Goal: Task Accomplishment & Management: Complete application form

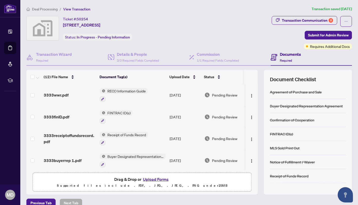
scroll to position [7, 0]
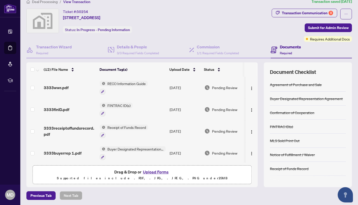
click at [257, 64] on th at bounding box center [257, 69] width 2 height 14
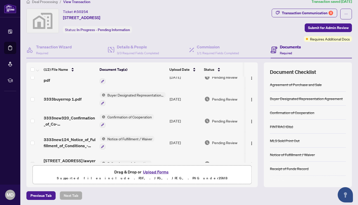
scroll to position [21, 0]
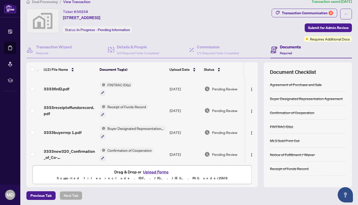
drag, startPoint x: 258, startPoint y: 93, endPoint x: 257, endPoint y: 112, distance: 18.3
click at [257, 112] on div "(12) File Name Document Tag(s) Upload Date Status 3333wwr.pdf RECO Information …" at bounding box center [189, 124] width 326 height 125
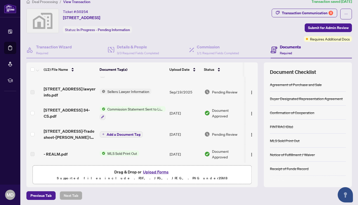
scroll to position [0, 0]
click at [123, 132] on span "Add a Document Tag" at bounding box center [124, 134] width 34 height 4
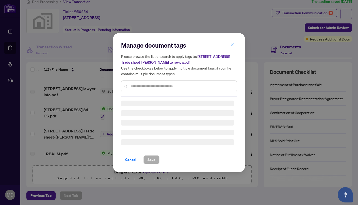
click at [233, 45] on icon "close" at bounding box center [233, 45] width 4 height 4
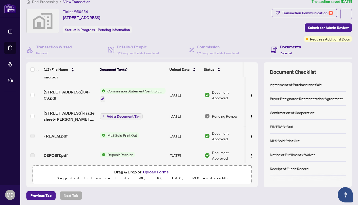
scroll to position [143, 0]
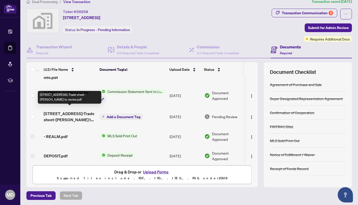
click at [79, 111] on span "[STREET_ADDRESS]-Trade sheet-[PERSON_NAME] to review.pdf" at bounding box center [70, 116] width 52 height 12
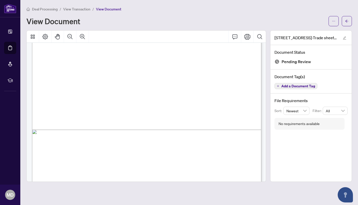
scroll to position [169, 0]
click at [249, 39] on button "Print" at bounding box center [247, 36] width 12 height 12
click at [285, 168] on div "[STREET_ADDRESS]-Trade sheet-[PERSON_NAME] to review.pdf Document Status Pendin…" at bounding box center [311, 105] width 82 height 151
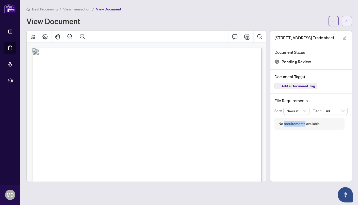
click at [348, 21] on icon "arrow-left" at bounding box center [347, 21] width 4 height 4
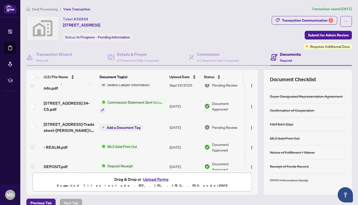
scroll to position [141, 0]
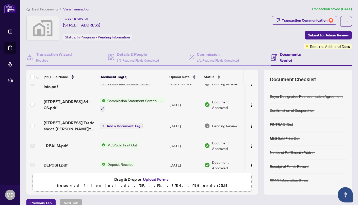
click at [111, 124] on span "Add a Document Tag" at bounding box center [124, 126] width 34 height 4
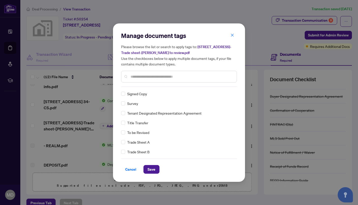
scroll to position [0, 0]
click at [147, 167] on button "Save" at bounding box center [152, 169] width 16 height 9
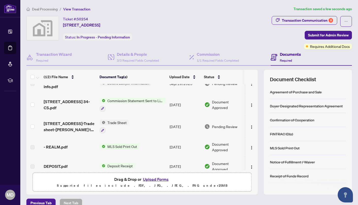
click at [110, 119] on span "Trade Sheet" at bounding box center [116, 122] width 23 height 6
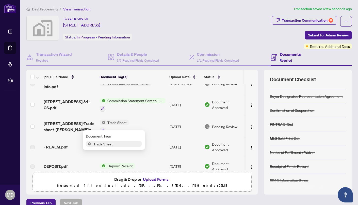
scroll to position [7, 0]
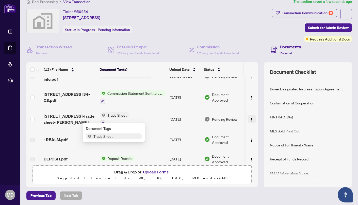
click at [250, 117] on img "button" at bounding box center [252, 119] width 4 height 4
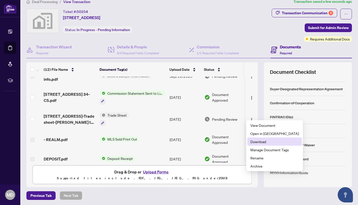
click at [258, 140] on span "Download" at bounding box center [275, 142] width 49 height 6
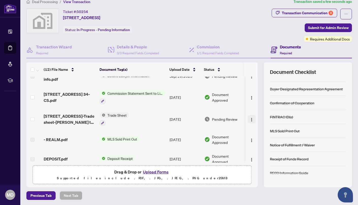
click at [250, 118] on button "button" at bounding box center [252, 119] width 8 height 8
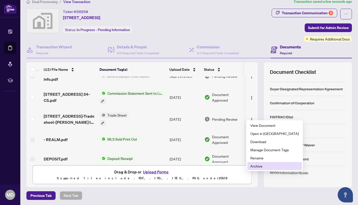
click at [254, 165] on span "Archive" at bounding box center [275, 166] width 49 height 6
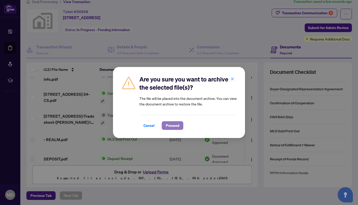
click at [175, 124] on span "Proceed" at bounding box center [172, 125] width 13 height 8
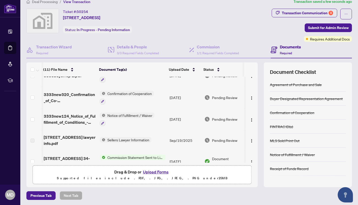
scroll to position [10, 0]
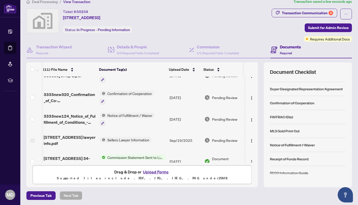
click at [161, 171] on button "Upload Forms" at bounding box center [156, 171] width 29 height 7
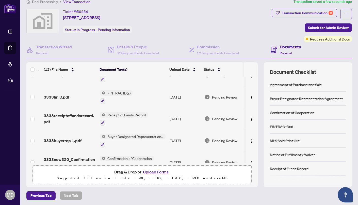
scroll to position [0, 0]
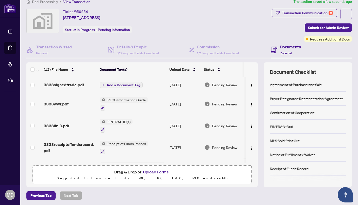
click at [130, 84] on span "Add a Document Tag" at bounding box center [124, 85] width 34 height 4
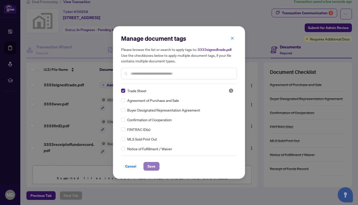
click at [151, 166] on span "Save" at bounding box center [152, 166] width 8 height 8
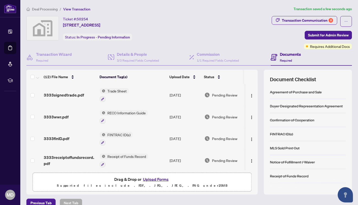
click at [53, 9] on span "Deal Processing" at bounding box center [45, 9] width 26 height 5
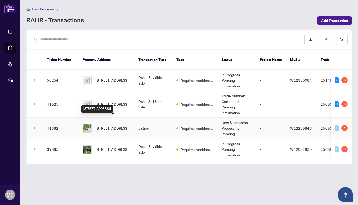
click at [120, 125] on span "[STREET_ADDRESS]" at bounding box center [112, 128] width 33 height 6
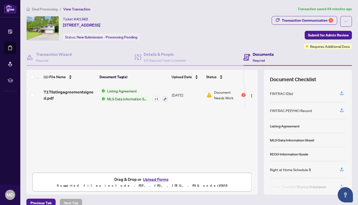
click at [222, 91] on span "Document Needs Work" at bounding box center [227, 94] width 26 height 11
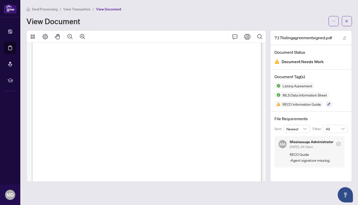
scroll to position [9180, 0]
click at [250, 38] on icon "Print" at bounding box center [247, 37] width 6 height 6
click at [345, 21] on button "button" at bounding box center [347, 21] width 10 height 10
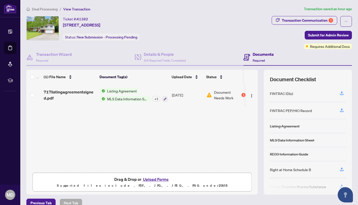
click at [156, 179] on button "Upload Forms" at bounding box center [156, 179] width 29 height 7
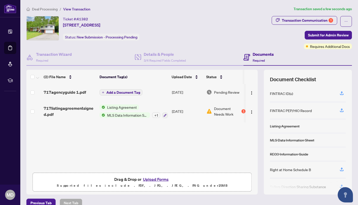
click at [118, 93] on span "Add a Document Tag" at bounding box center [123, 92] width 34 height 4
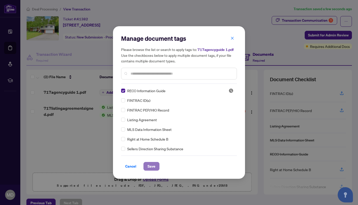
click at [154, 164] on span "Save" at bounding box center [152, 166] width 8 height 8
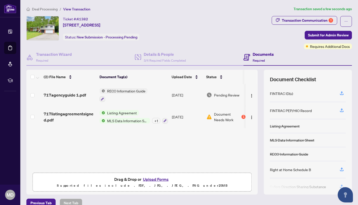
scroll to position [0, 3]
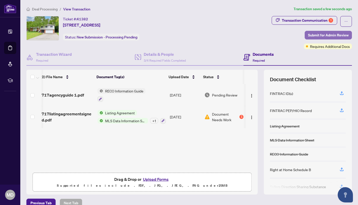
click at [317, 33] on span "Submit for Admin Review" at bounding box center [328, 35] width 41 height 8
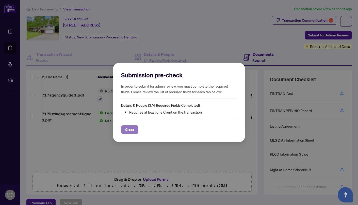
click at [130, 131] on span "Close" at bounding box center [129, 129] width 9 height 8
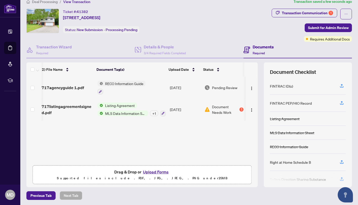
scroll to position [0, 0]
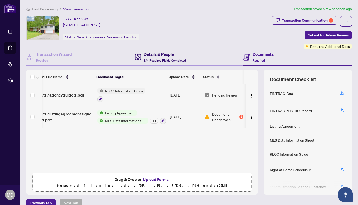
click at [152, 53] on h4 "Details & People" at bounding box center [165, 54] width 42 height 6
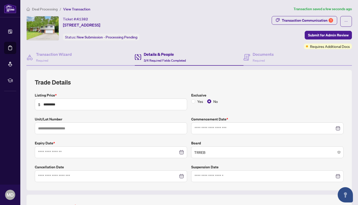
type input "**********"
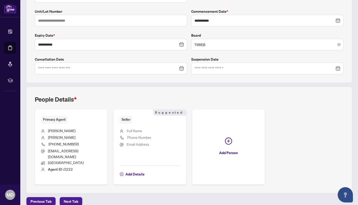
scroll to position [108, 0]
click at [133, 169] on span "Add Details" at bounding box center [135, 173] width 19 height 8
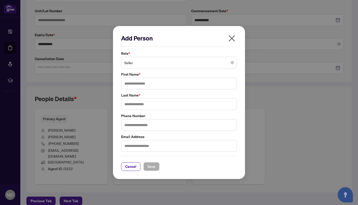
click at [143, 62] on span "Seller" at bounding box center [179, 63] width 110 height 10
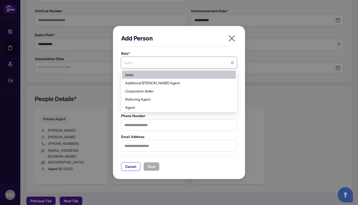
click at [138, 73] on div "Seller" at bounding box center [179, 75] width 108 height 6
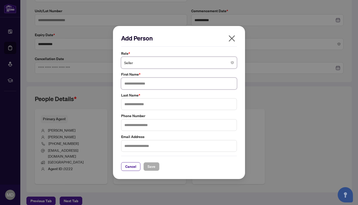
click at [137, 83] on input "text" at bounding box center [179, 84] width 116 height 12
type input "****"
click at [138, 102] on input "text" at bounding box center [179, 104] width 116 height 12
type input "********"
click at [135, 123] on input "text" at bounding box center [179, 125] width 116 height 12
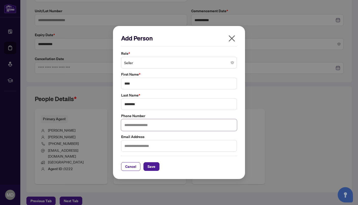
type input "**********"
click at [146, 143] on input "text" at bounding box center [179, 146] width 116 height 12
type input "**********"
click at [151, 167] on span "Save" at bounding box center [152, 166] width 8 height 8
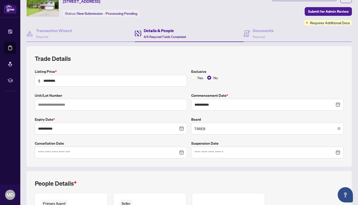
scroll to position [0, 0]
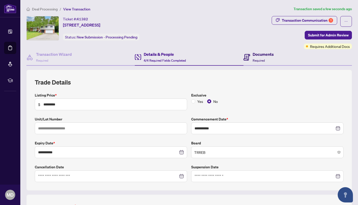
click at [252, 60] on div "Documents Required" at bounding box center [259, 57] width 30 height 12
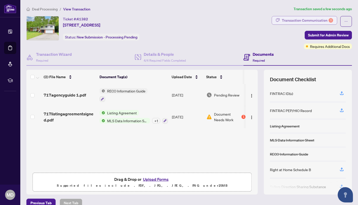
click at [329, 22] on div "Transaction Communication 1" at bounding box center [307, 20] width 51 height 8
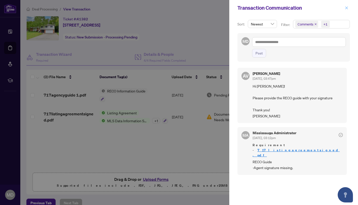
click at [346, 9] on icon "close" at bounding box center [347, 8] width 4 height 4
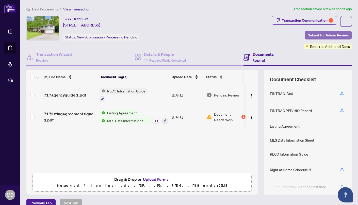
click at [333, 35] on span "Submit for Admin Review" at bounding box center [328, 35] width 41 height 8
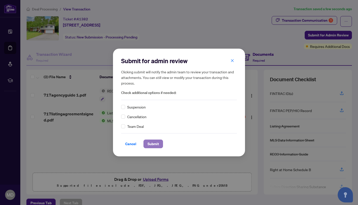
click at [154, 143] on span "Submit" at bounding box center [153, 144] width 11 height 8
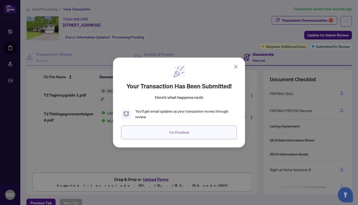
click at [181, 129] on span "I'm Finished" at bounding box center [180, 132] width 20 height 8
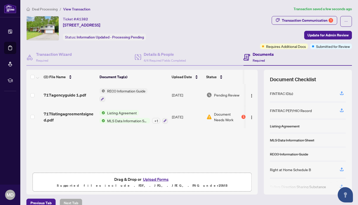
click at [53, 9] on span "Deal Processing" at bounding box center [45, 9] width 26 height 5
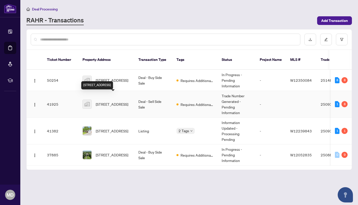
click at [115, 101] on span "[STREET_ADDRESS]" at bounding box center [112, 104] width 33 height 6
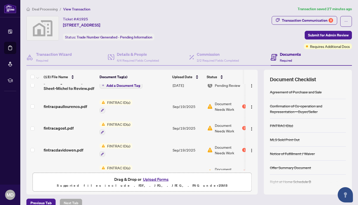
scroll to position [31, 0]
click at [210, 104] on img at bounding box center [210, 106] width 6 height 6
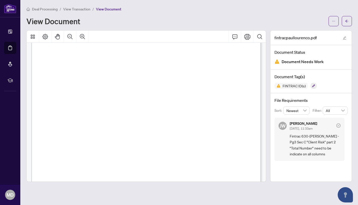
scroll to position [629, 0]
click at [187, 100] on span "To your knowledge, is there a concern about money laundering or terrorist finan…" at bounding box center [121, 101] width 132 height 4
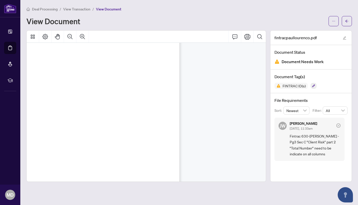
scroll to position [0, 81]
click at [346, 19] on icon "arrow-left" at bounding box center [347, 21] width 4 height 4
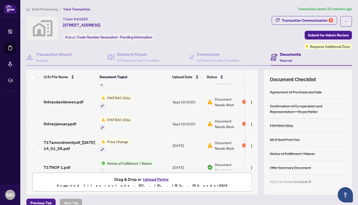
scroll to position [78, 0]
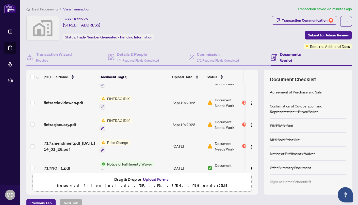
click at [154, 177] on button "Upload Forms" at bounding box center [156, 179] width 29 height 7
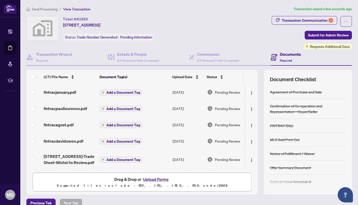
scroll to position [0, 4]
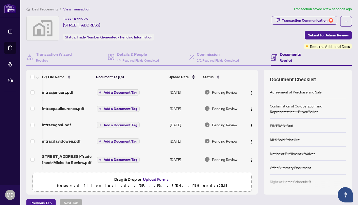
click at [99, 92] on icon "plus" at bounding box center [100, 92] width 3 height 3
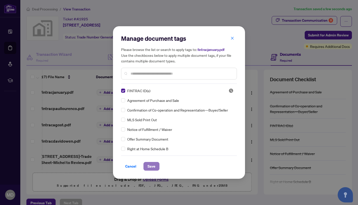
click at [150, 164] on span "Save" at bounding box center [152, 166] width 8 height 8
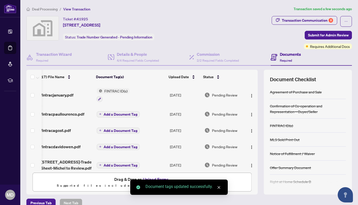
click at [113, 112] on span "Add a Document Tag" at bounding box center [121, 114] width 34 height 4
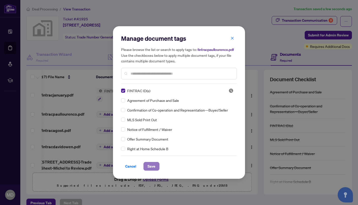
click at [146, 165] on button "Save" at bounding box center [152, 166] width 16 height 9
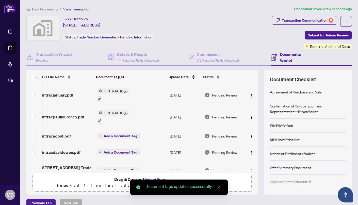
click at [110, 134] on span "Add a Document Tag" at bounding box center [121, 136] width 34 height 4
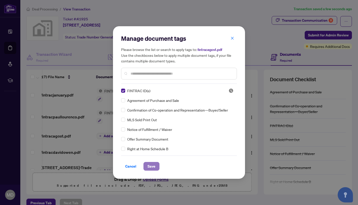
click at [149, 165] on span "Save" at bounding box center [152, 166] width 8 height 8
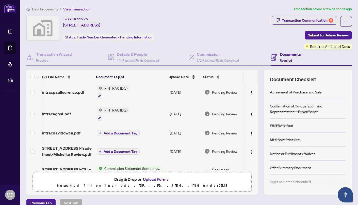
scroll to position [0, 3]
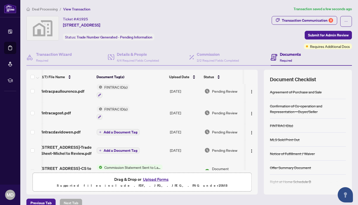
click at [113, 131] on span "Add a Document Tag" at bounding box center [121, 132] width 34 height 4
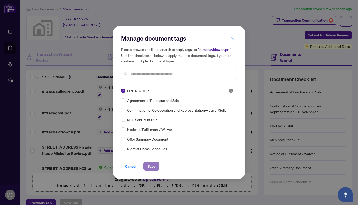
click at [149, 164] on span "Save" at bounding box center [152, 166] width 8 height 8
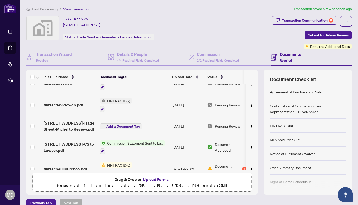
scroll to position [54, 0]
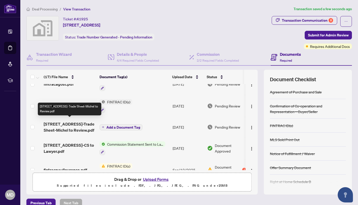
click at [71, 121] on span "[STREET_ADDRESS]-Trade Sheet-Michel to Review.pdf" at bounding box center [70, 127] width 52 height 12
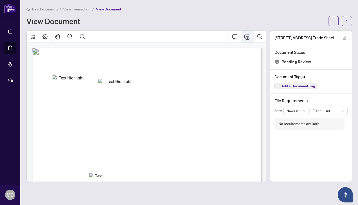
click at [246, 39] on icon "Print" at bounding box center [247, 37] width 6 height 6
click at [346, 20] on icon "arrow-left" at bounding box center [347, 21] width 4 height 4
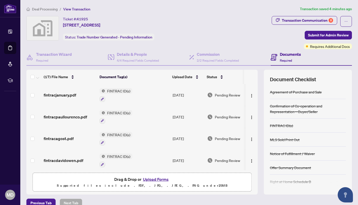
click at [148, 178] on button "Upload Forms" at bounding box center [156, 179] width 29 height 7
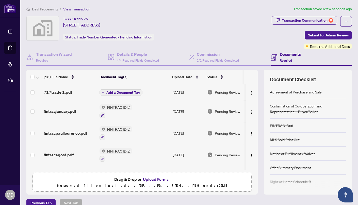
click at [118, 91] on span "Add a Document Tag" at bounding box center [123, 92] width 34 height 4
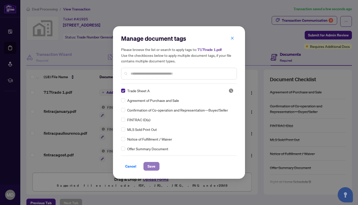
click at [155, 167] on span "Save" at bounding box center [152, 166] width 8 height 8
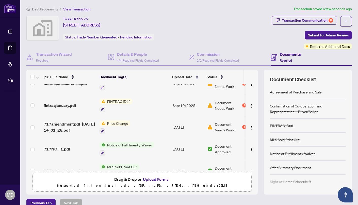
scroll to position [207, 0]
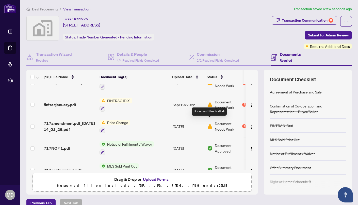
click at [210, 123] on img at bounding box center [210, 126] width 6 height 6
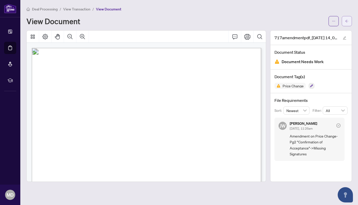
click at [347, 23] on span "button" at bounding box center [347, 21] width 4 height 8
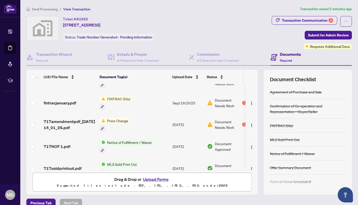
scroll to position [210, 0]
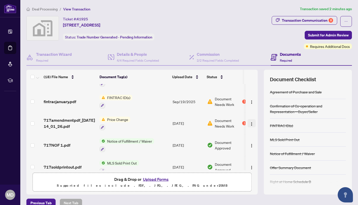
click at [251, 122] on img "button" at bounding box center [252, 124] width 4 height 4
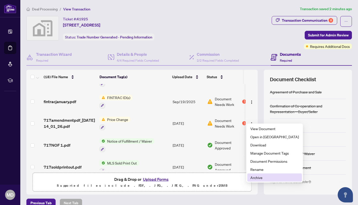
click at [258, 176] on span "Archive" at bounding box center [275, 177] width 49 height 6
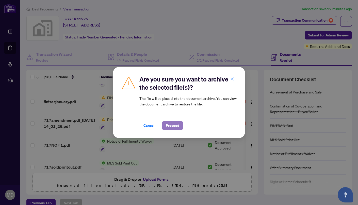
click at [176, 125] on span "Proceed" at bounding box center [172, 125] width 13 height 8
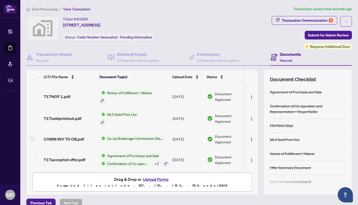
scroll to position [276, 0]
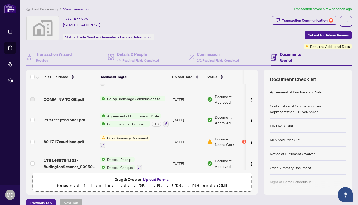
click at [152, 179] on button "Upload Forms" at bounding box center [156, 179] width 29 height 7
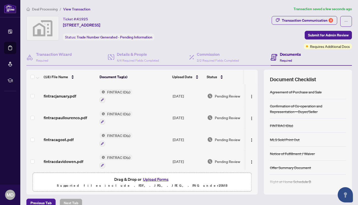
scroll to position [0, 0]
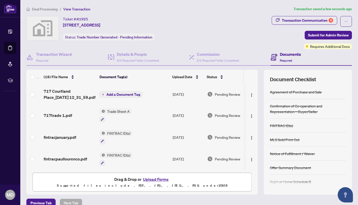
click at [123, 94] on span "Add a Document Tag" at bounding box center [123, 95] width 34 height 4
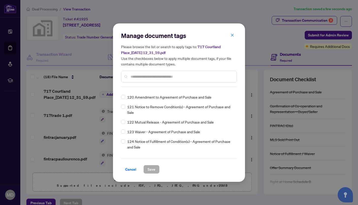
scroll to position [1403, 0]
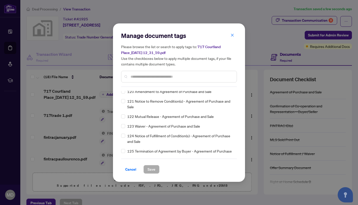
click at [139, 74] on input "text" at bounding box center [182, 77] width 102 height 6
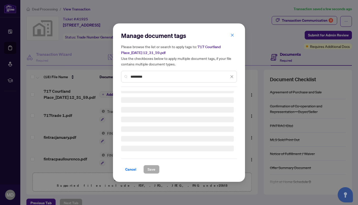
scroll to position [0, 0]
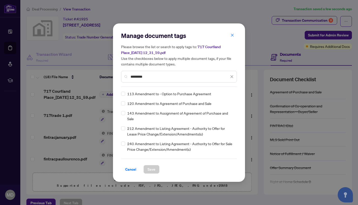
type input "*********"
click at [152, 169] on span "Save" at bounding box center [152, 169] width 8 height 8
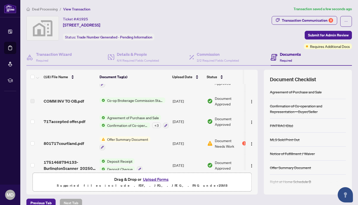
scroll to position [297, 0]
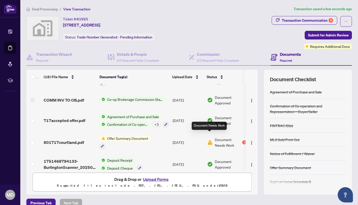
click at [209, 139] on img at bounding box center [210, 142] width 6 height 6
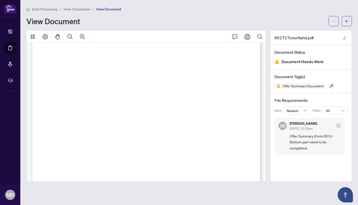
scroll to position [103, 0]
click at [205, 91] on img "Page 1" at bounding box center [147, 87] width 204 height 261
click at [347, 23] on span "button" at bounding box center [347, 21] width 4 height 8
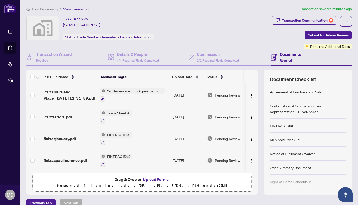
click at [151, 178] on button "Upload Forms" at bounding box center [156, 179] width 29 height 7
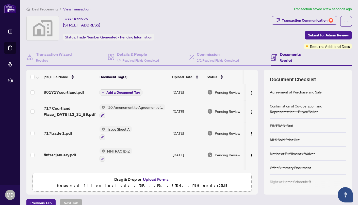
click at [128, 92] on span "Add a Document Tag" at bounding box center [123, 92] width 34 height 4
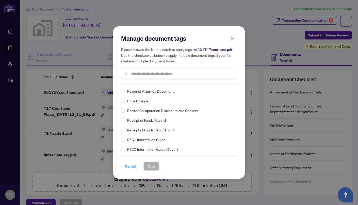
scroll to position [881, 0]
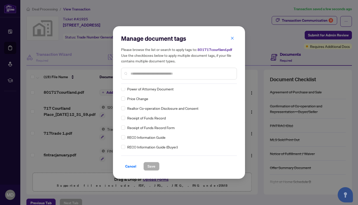
click at [137, 75] on input "text" at bounding box center [182, 74] width 102 height 6
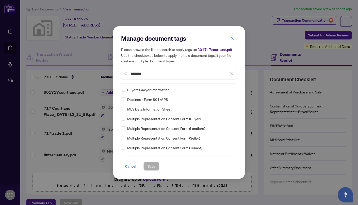
scroll to position [0, 0]
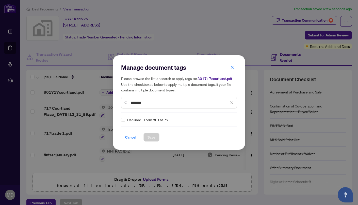
type input "********"
click at [133, 137] on span "Cancel" at bounding box center [130, 137] width 11 height 8
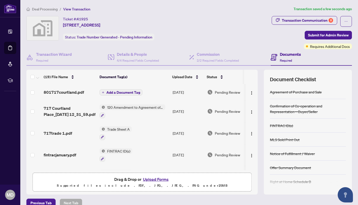
click at [130, 92] on span "Add a Document Tag" at bounding box center [123, 92] width 34 height 4
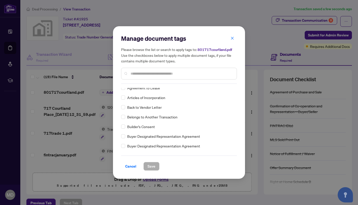
scroll to position [130, 0]
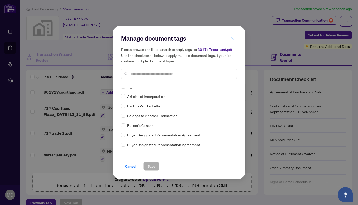
click at [231, 40] on icon "close" at bounding box center [233, 38] width 4 height 4
click at [231, 40] on div "Manage document tags Please browse the list or search to apply tags to: 801717c…" at bounding box center [179, 102] width 358 height 205
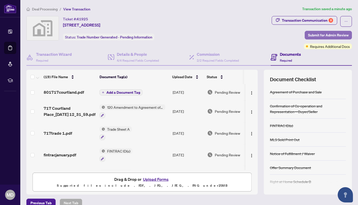
click at [318, 35] on span "Submit for Admin Review" at bounding box center [328, 35] width 41 height 8
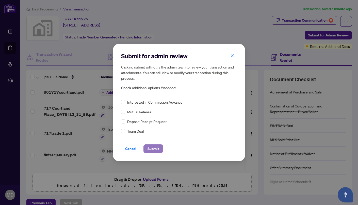
click at [148, 148] on span "Submit" at bounding box center [153, 148] width 11 height 8
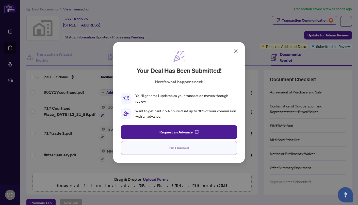
click at [185, 150] on span "I'm Finished" at bounding box center [180, 148] width 20 height 8
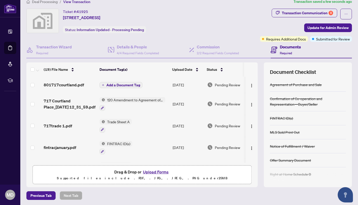
scroll to position [0, 0]
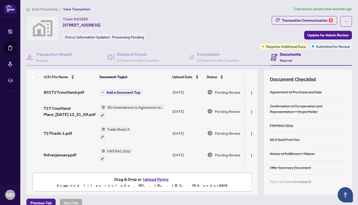
click at [51, 9] on span "Deal Processing" at bounding box center [45, 9] width 26 height 5
